Goal: Find specific page/section: Find specific page/section

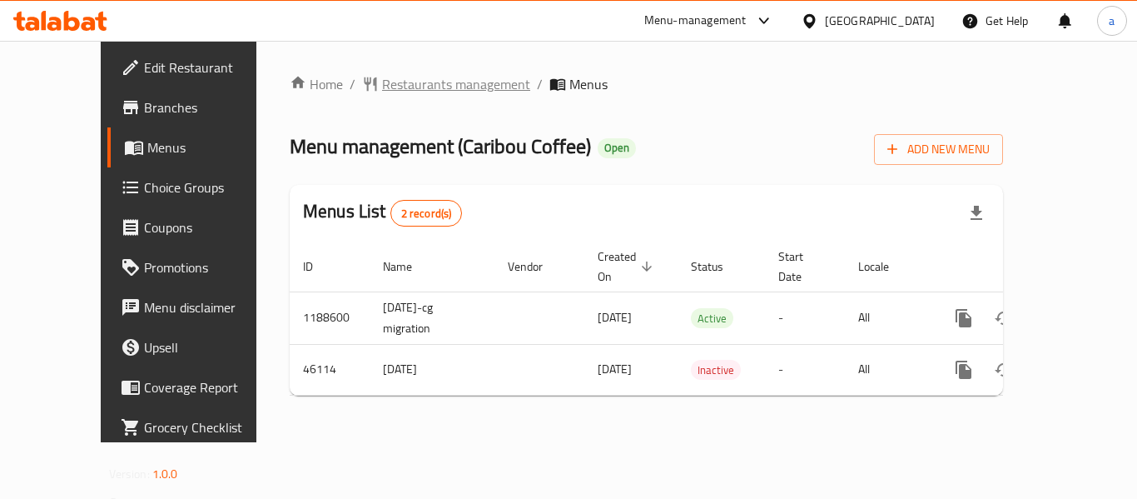
click at [410, 94] on span "Restaurants management" at bounding box center [456, 84] width 148 height 20
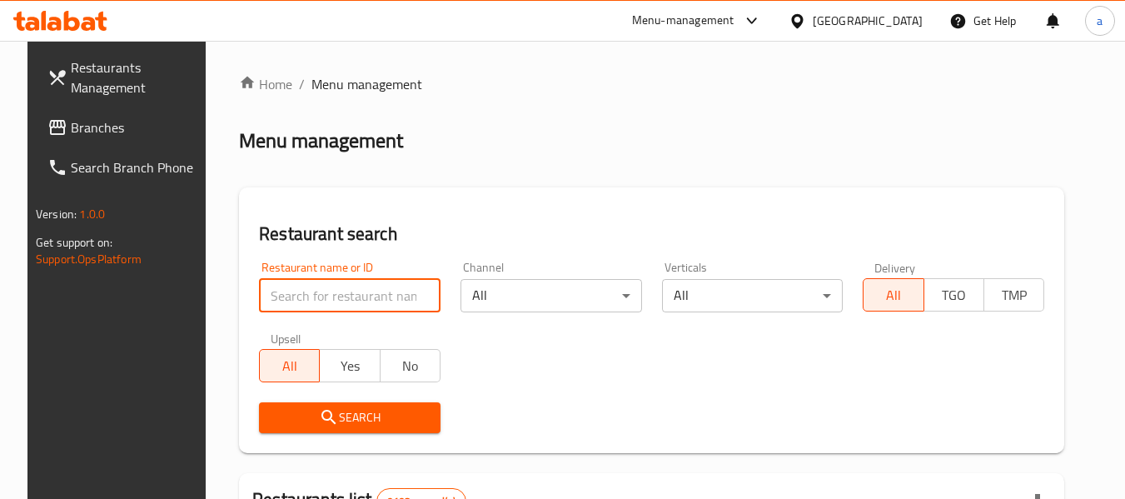
click at [311, 280] on input "search" at bounding box center [349, 295] width 181 height 33
click at [99, 132] on span "Branches" at bounding box center [137, 127] width 132 height 20
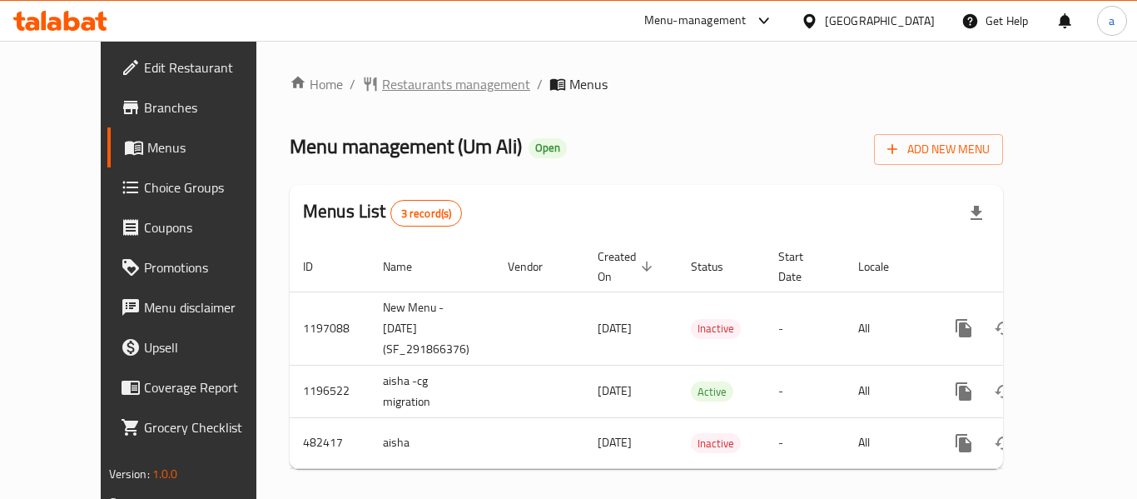
click at [382, 92] on span "Restaurants management" at bounding box center [456, 84] width 148 height 20
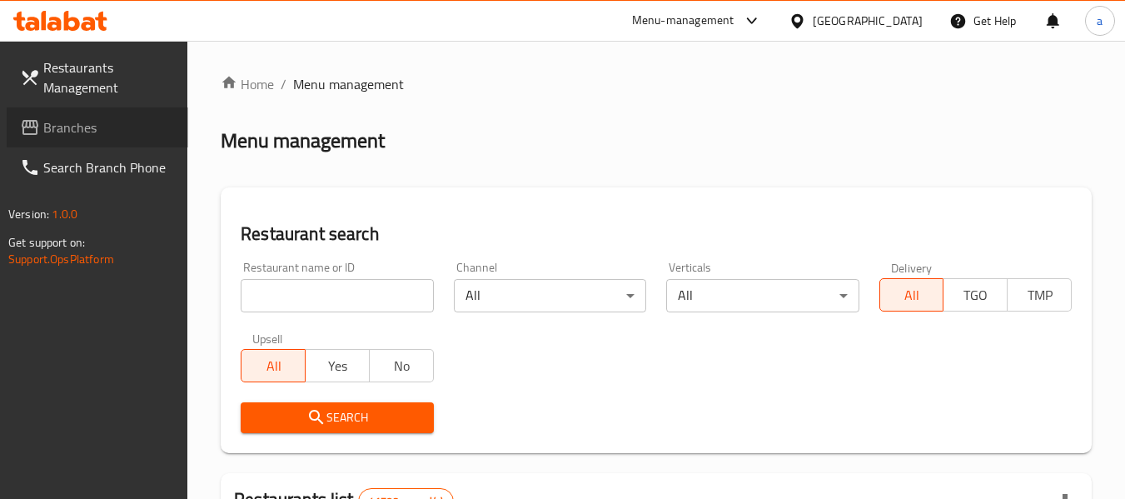
click at [28, 120] on icon at bounding box center [30, 127] width 20 height 20
